Goal: Task Accomplishment & Management: Complete application form

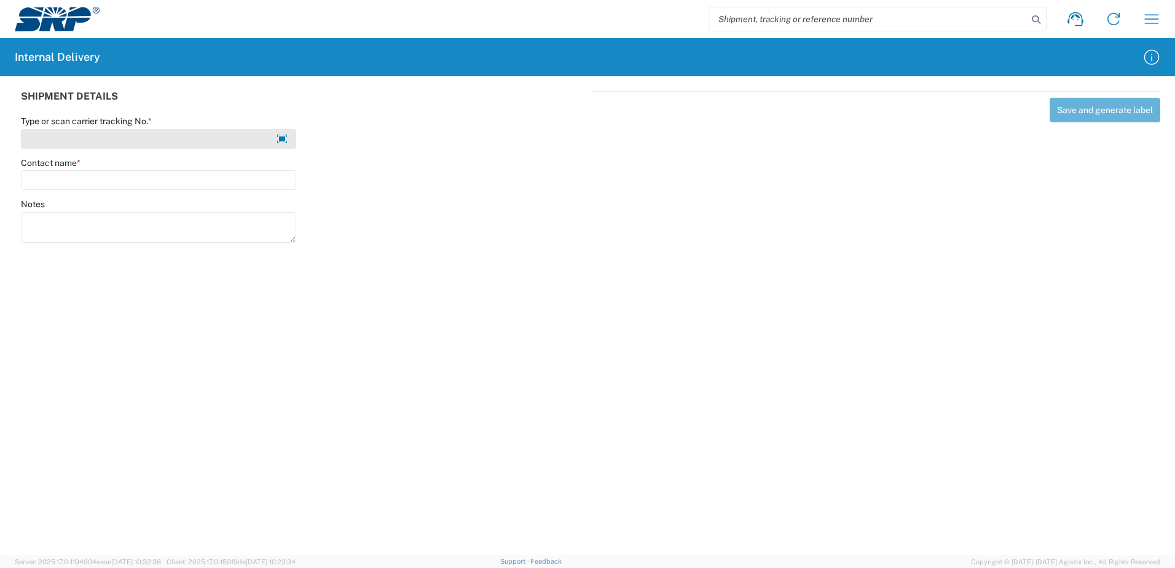
click at [149, 140] on input "Type or scan carrier tracking No. *" at bounding box center [158, 139] width 275 height 20
type input "2825851-002"
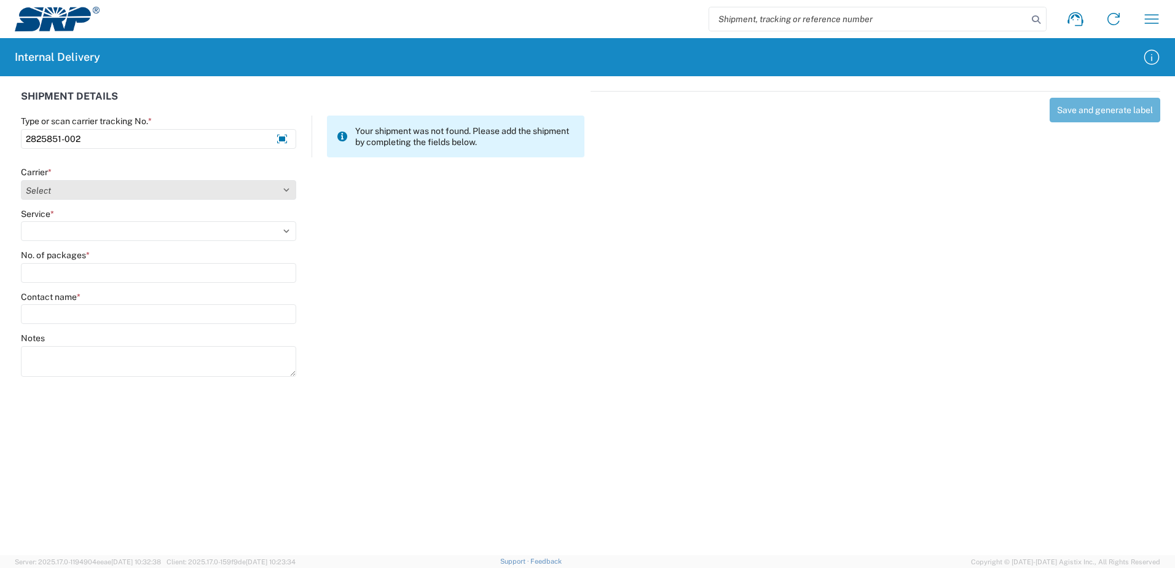
click at [73, 189] on select "Select Amazon Logistics ATI Trucking BC Dimerco Logistics Empire Southwest FedE…" at bounding box center [158, 190] width 275 height 20
select select "18714"
click at [21, 180] on select "Select Amazon Logistics ATI Trucking BC Dimerco Logistics Empire Southwest FedE…" at bounding box center [158, 190] width 275 height 20
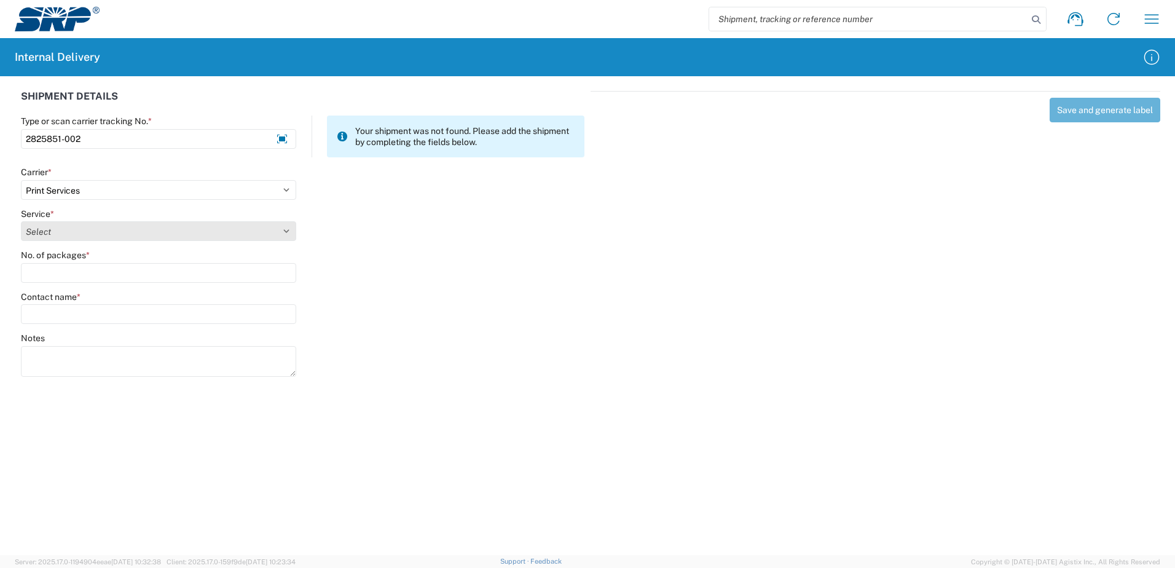
click at [58, 235] on select "Select Ground Inter-office" at bounding box center [158, 231] width 275 height 20
select select "35764"
click at [21, 221] on select "Select Ground Inter-office" at bounding box center [158, 231] width 275 height 20
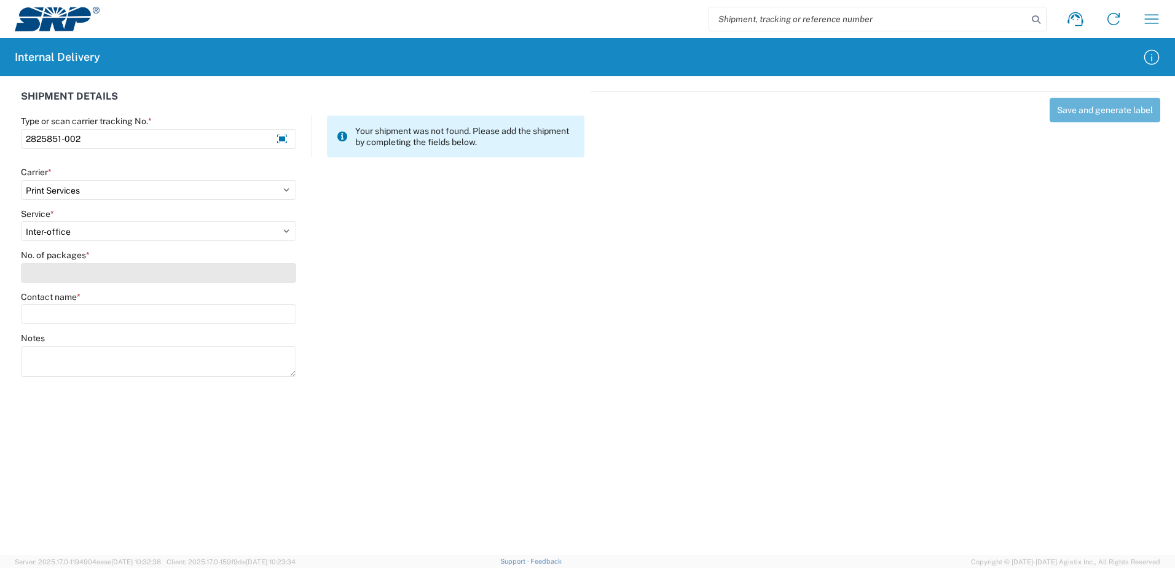
click at [57, 275] on input "No. of packages *" at bounding box center [158, 273] width 275 height 20
type input "2"
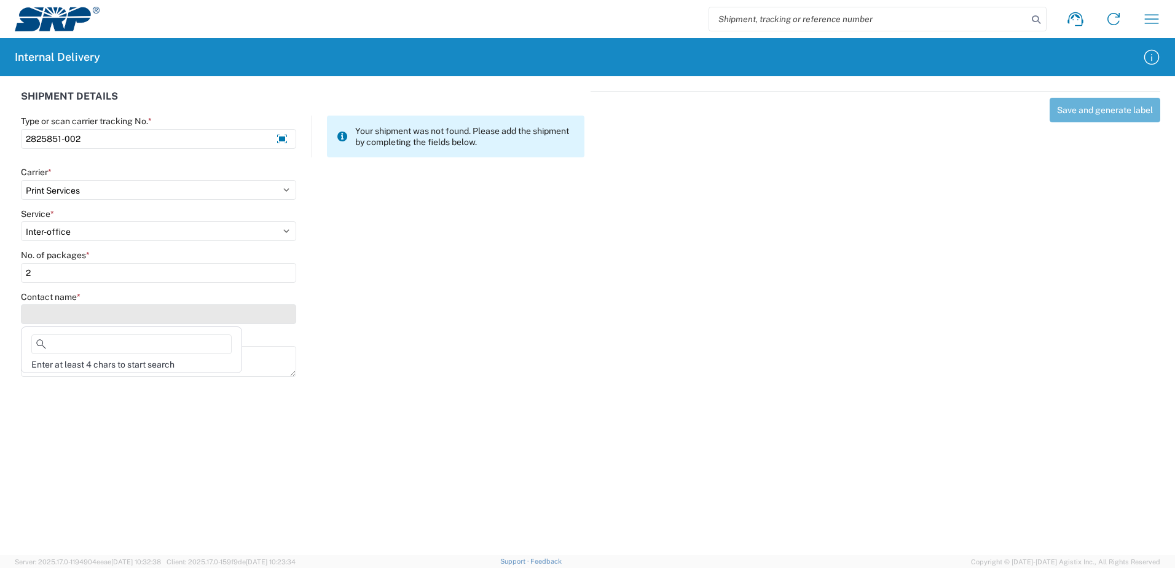
click at [55, 307] on input "Contact name *" at bounding box center [158, 314] width 275 height 20
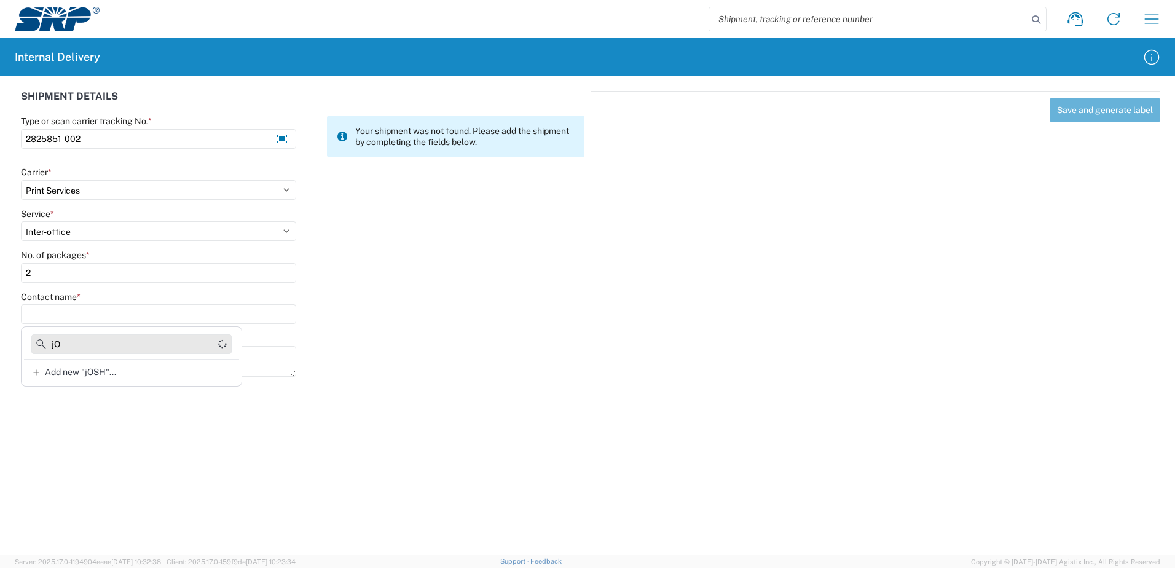
type input "j"
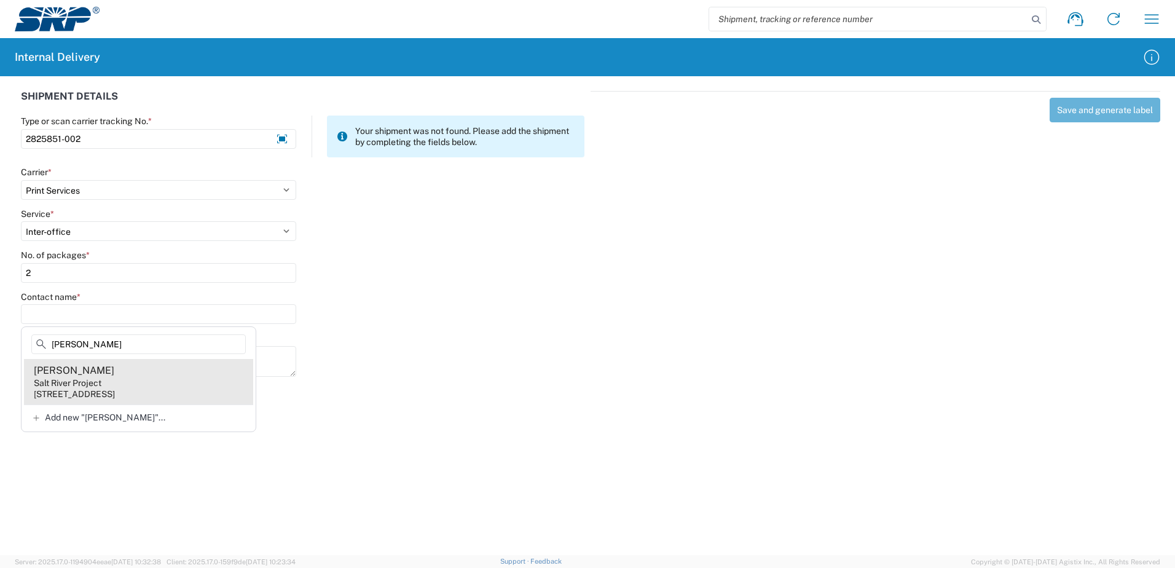
type input "[PERSON_NAME]"
click at [115, 390] on div "[STREET_ADDRESS]" at bounding box center [74, 393] width 81 height 11
type input "[PERSON_NAME]"
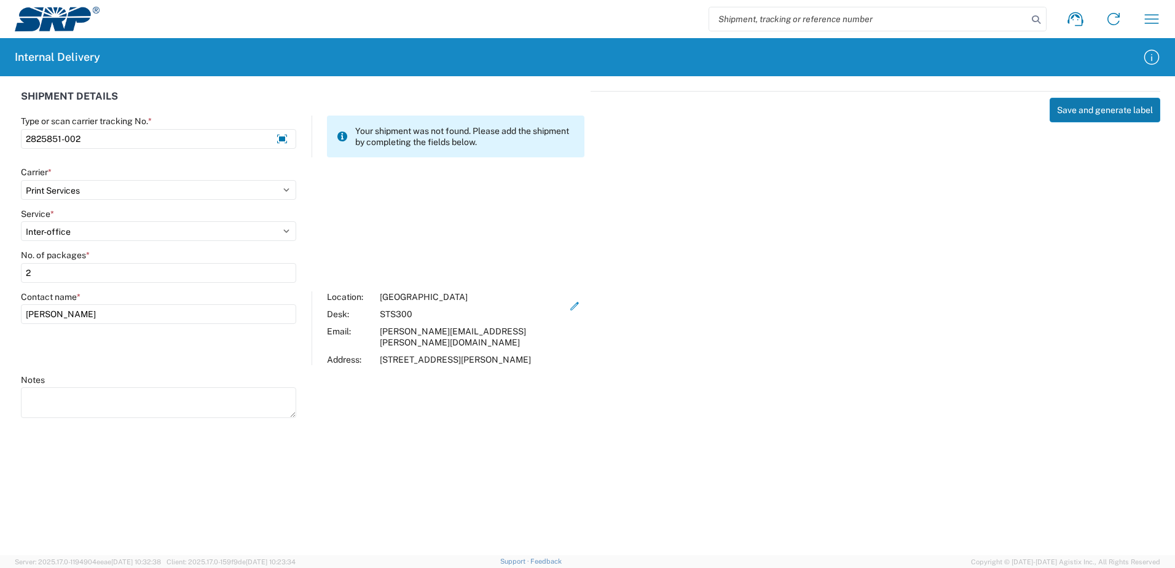
click at [1084, 116] on button "Save and generate label" at bounding box center [1105, 110] width 111 height 25
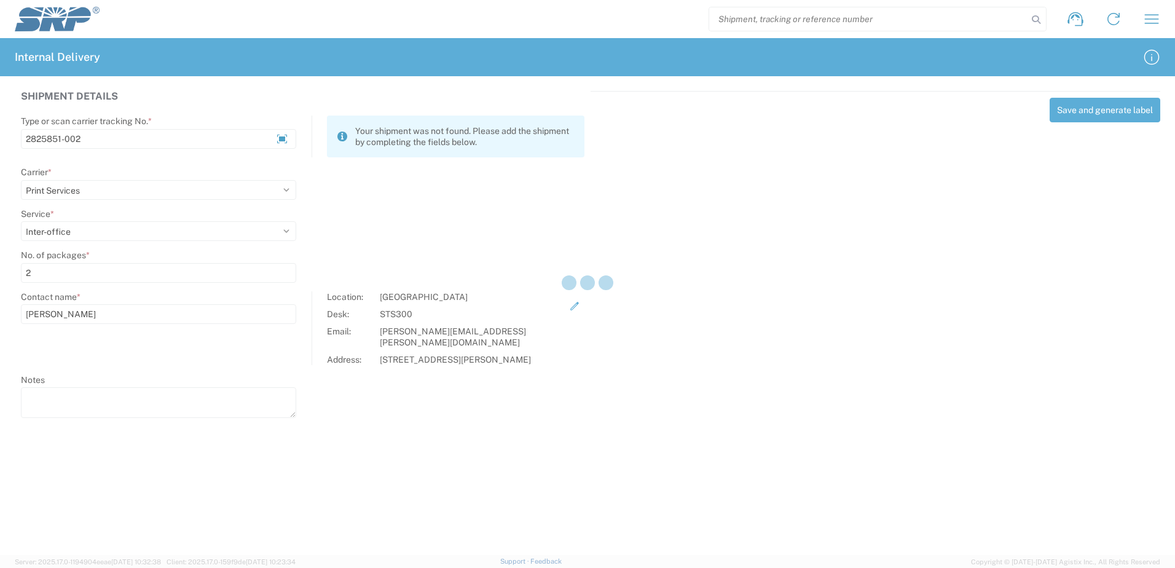
select select
